Goal: Book appointment/travel/reservation

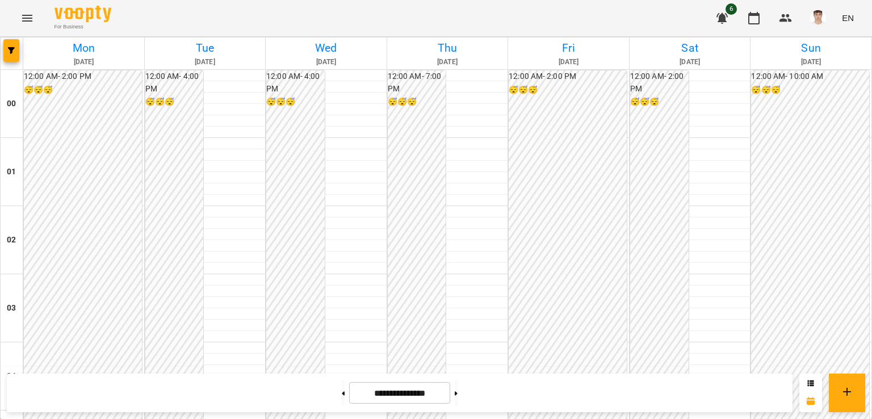
scroll to position [1110, 0]
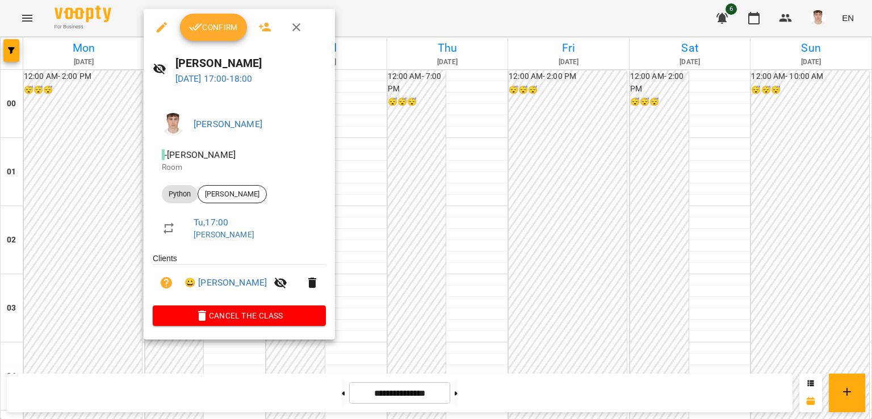
click at [83, 126] on div at bounding box center [436, 209] width 872 height 419
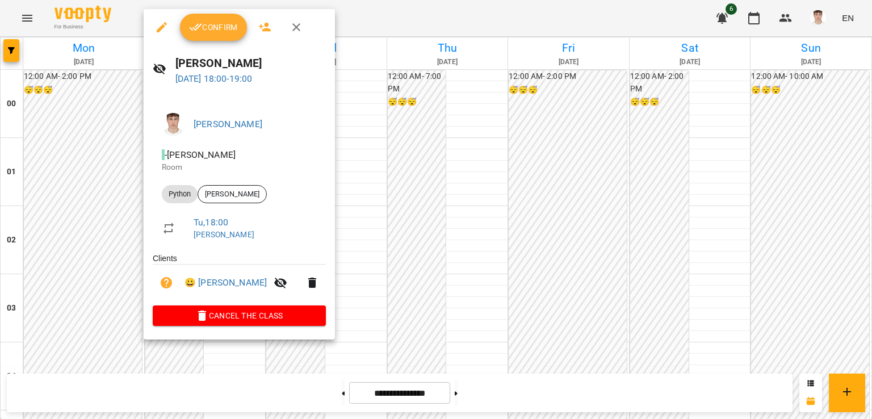
click at [27, 128] on div at bounding box center [436, 209] width 872 height 419
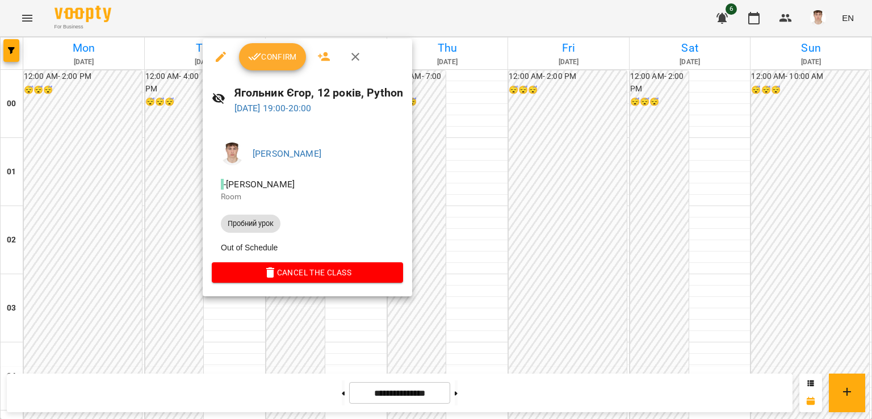
click at [37, 173] on div at bounding box center [436, 209] width 872 height 419
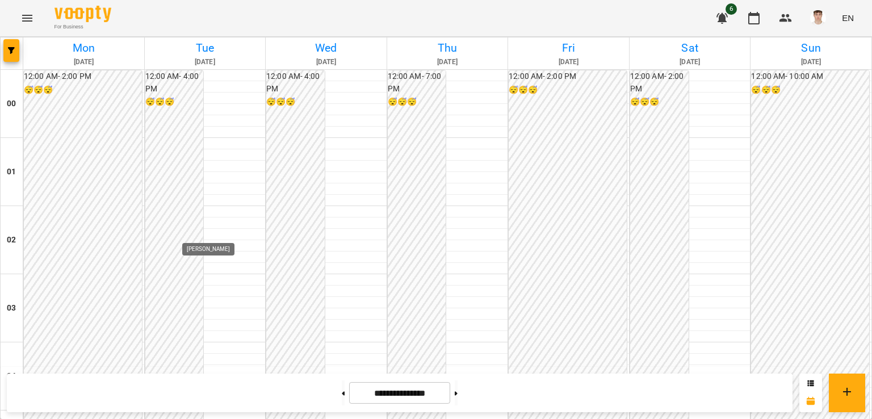
scroll to position [1281, 0]
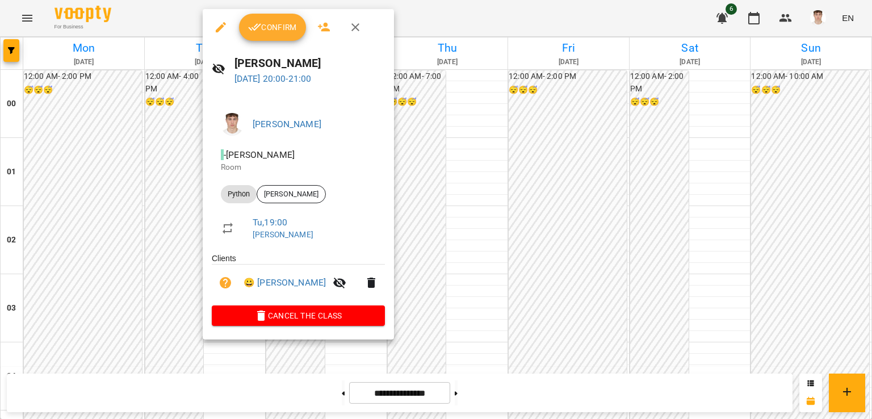
click at [95, 133] on div at bounding box center [436, 209] width 872 height 419
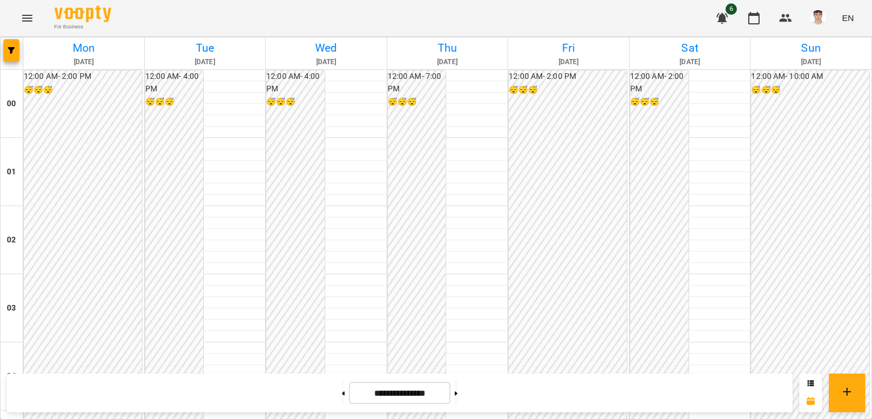
scroll to position [1110, 0]
click at [458, 395] on button at bounding box center [456, 393] width 3 height 25
type input "**********"
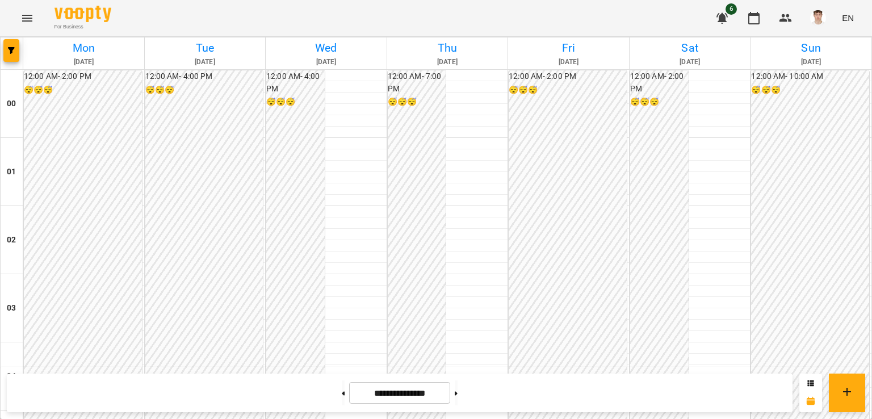
scroll to position [997, 0]
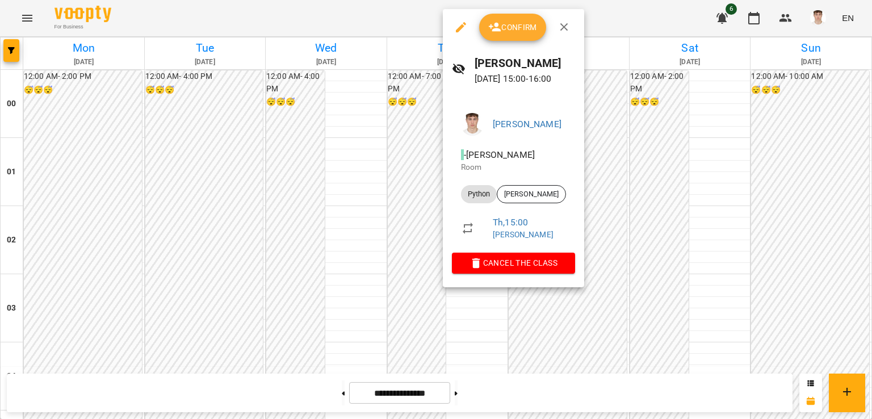
click at [320, 160] on div at bounding box center [436, 209] width 872 height 419
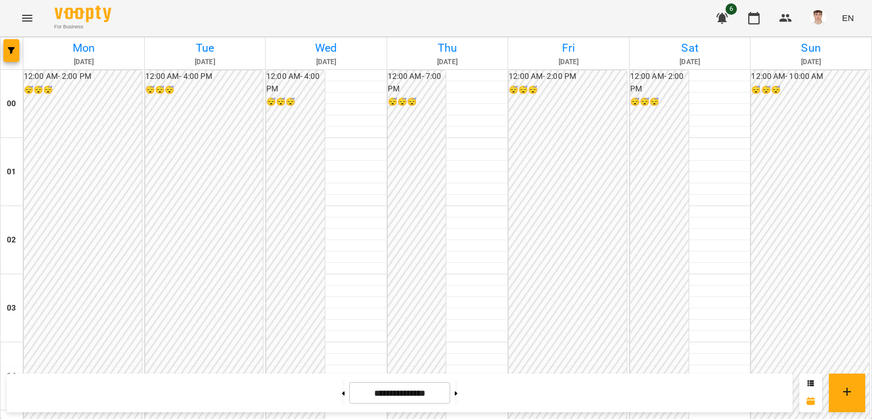
scroll to position [542, 0]
